Goal: Find specific page/section: Find specific page/section

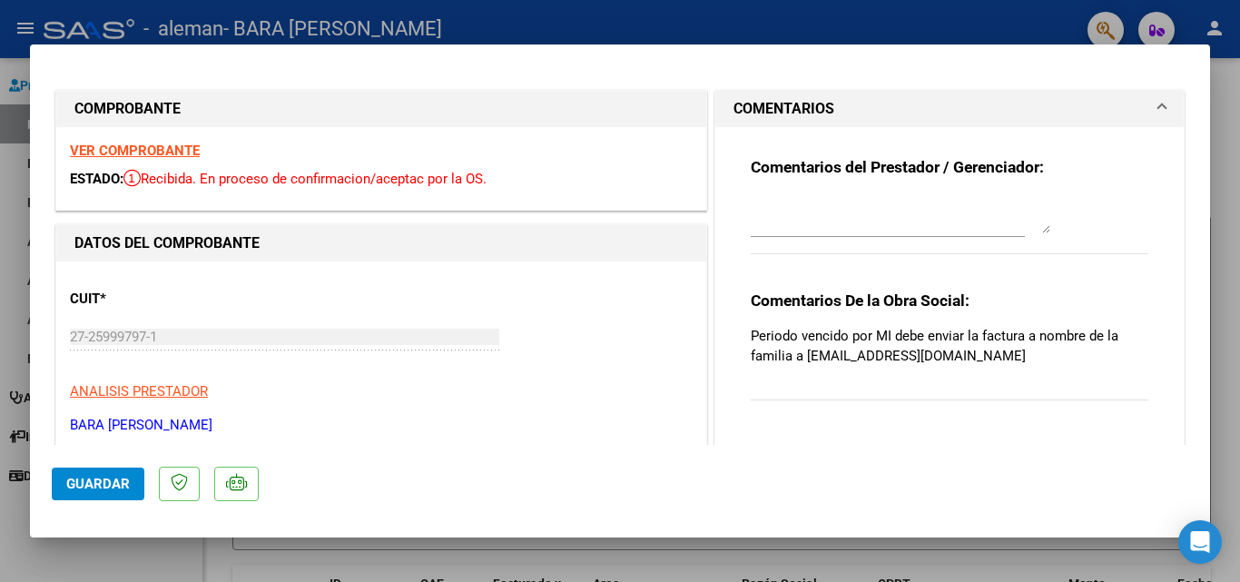
click at [730, 24] on div at bounding box center [620, 291] width 1240 height 582
type input "$ 0,00"
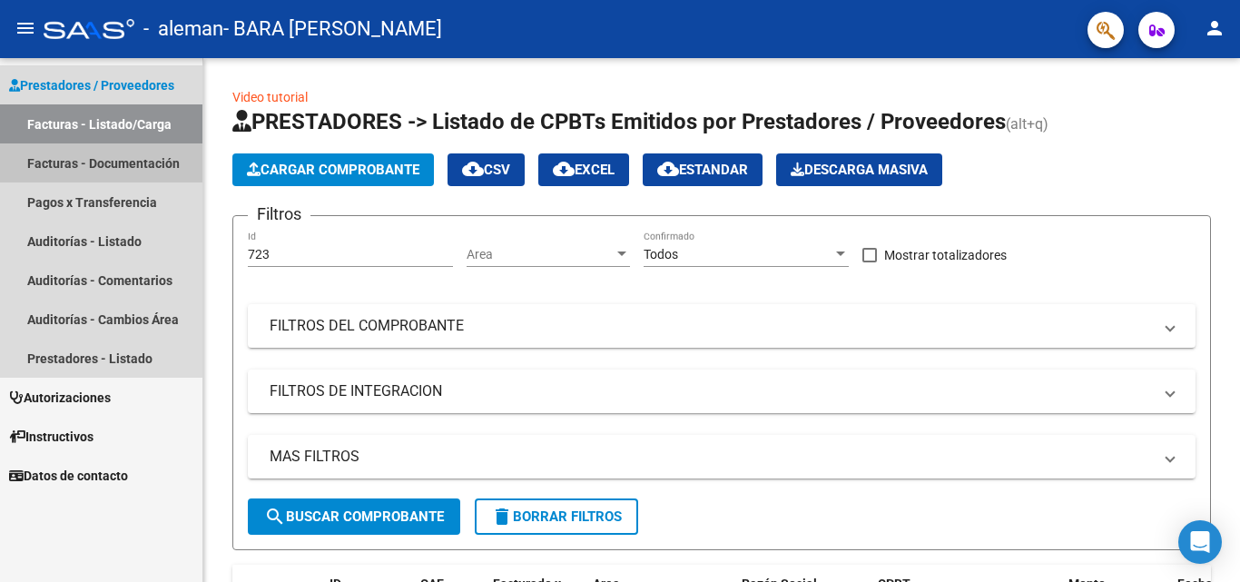
click at [123, 163] on link "Facturas - Documentación" at bounding box center [101, 162] width 202 height 39
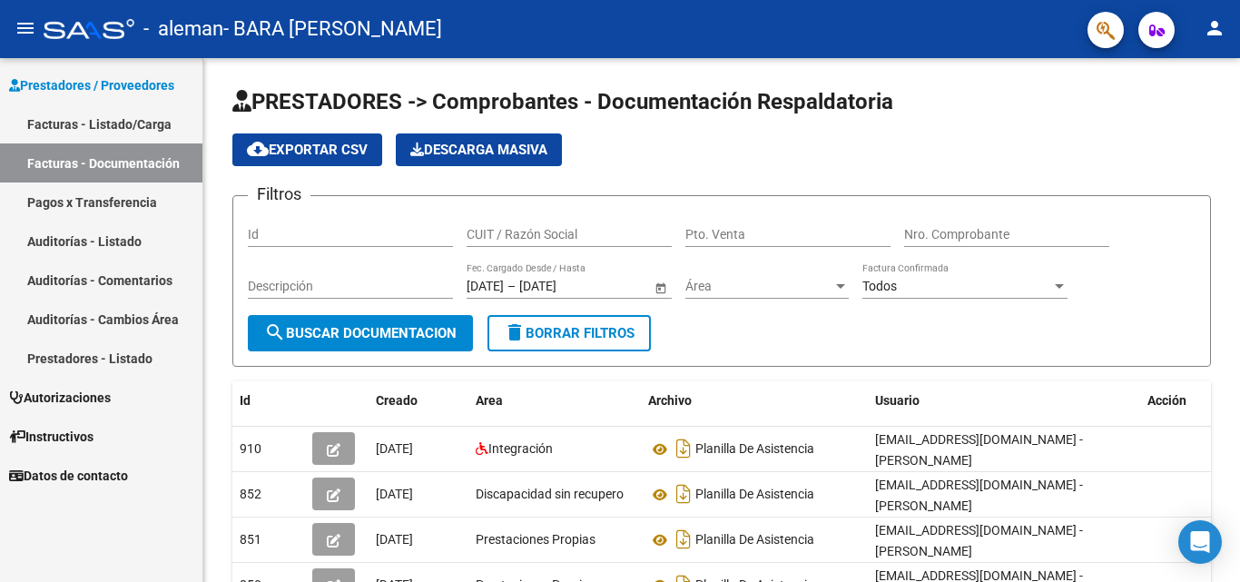
click at [61, 124] on link "Facturas - Listado/Carga" at bounding box center [101, 123] width 202 height 39
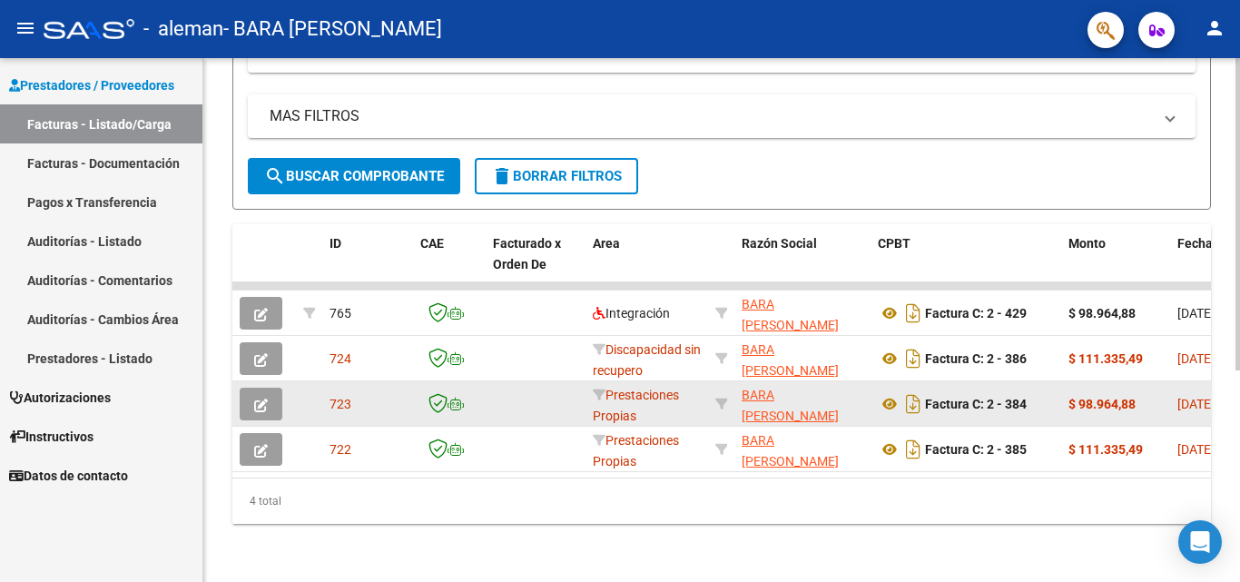
click at [1189, 397] on span "[DATE]" at bounding box center [1196, 404] width 37 height 15
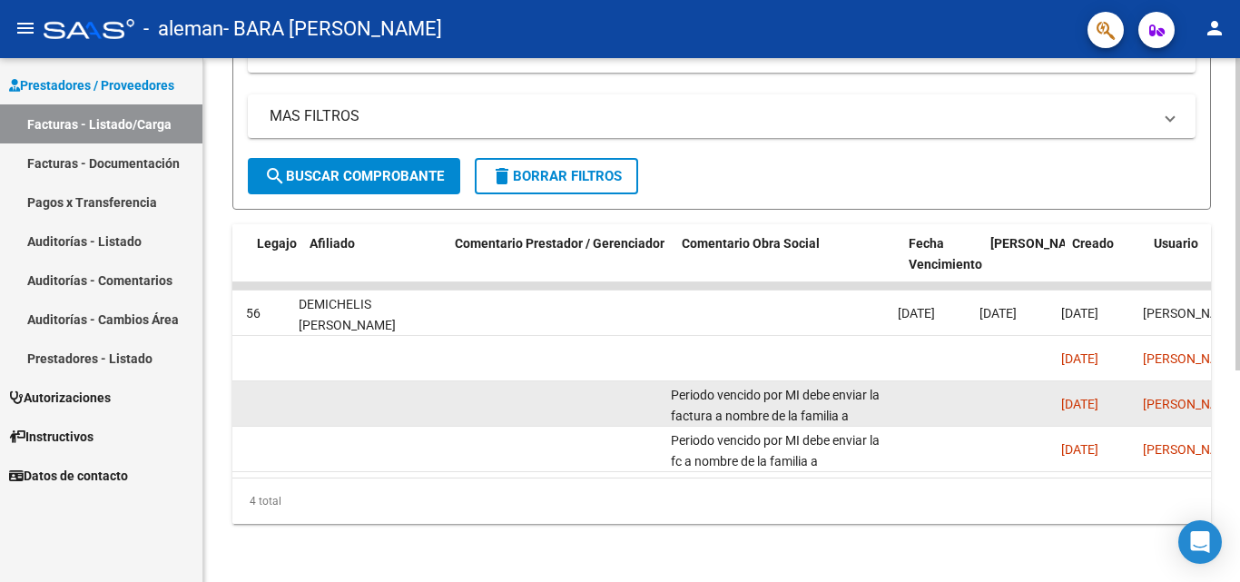
scroll to position [0, 2442]
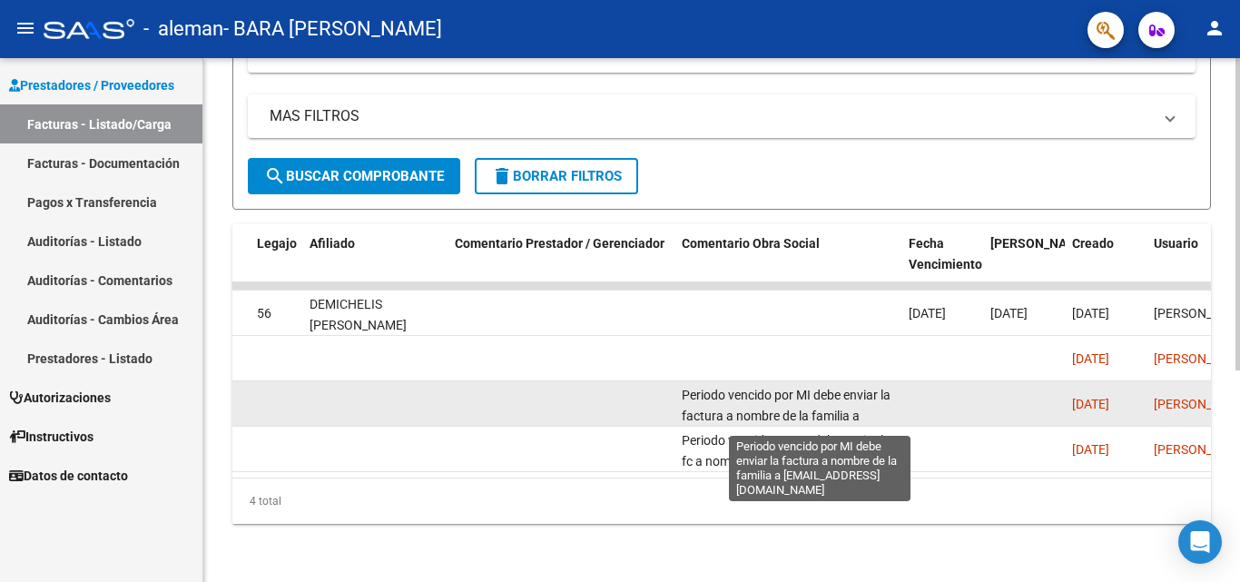
click at [754, 388] on span "Periodo vencido por MI debe enviar la factura a nombre de la familia a [EMAIL_A…" at bounding box center [786, 416] width 209 height 56
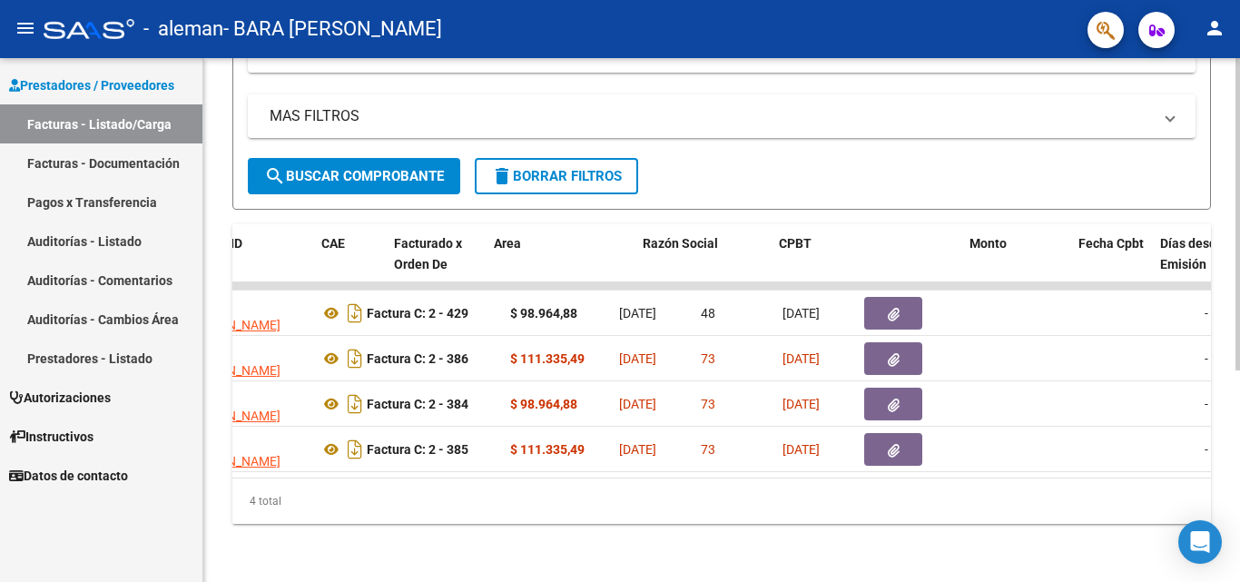
scroll to position [0, 0]
